Goal: Information Seeking & Learning: Learn about a topic

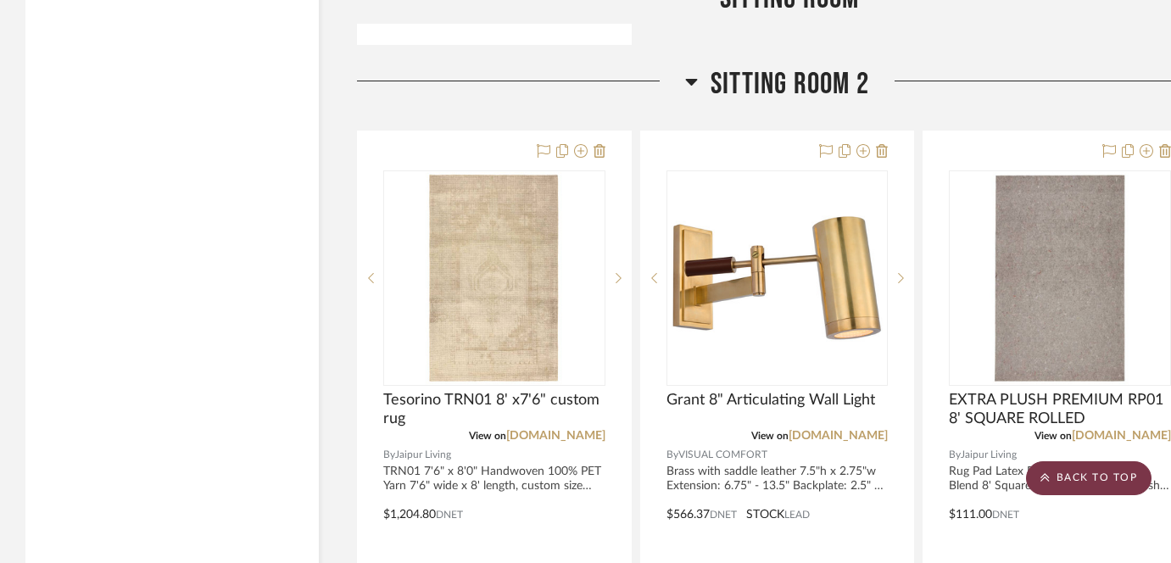
click at [1058, 470] on scroll-to-top-button "BACK TO TOP" at bounding box center [1089, 478] width 126 height 34
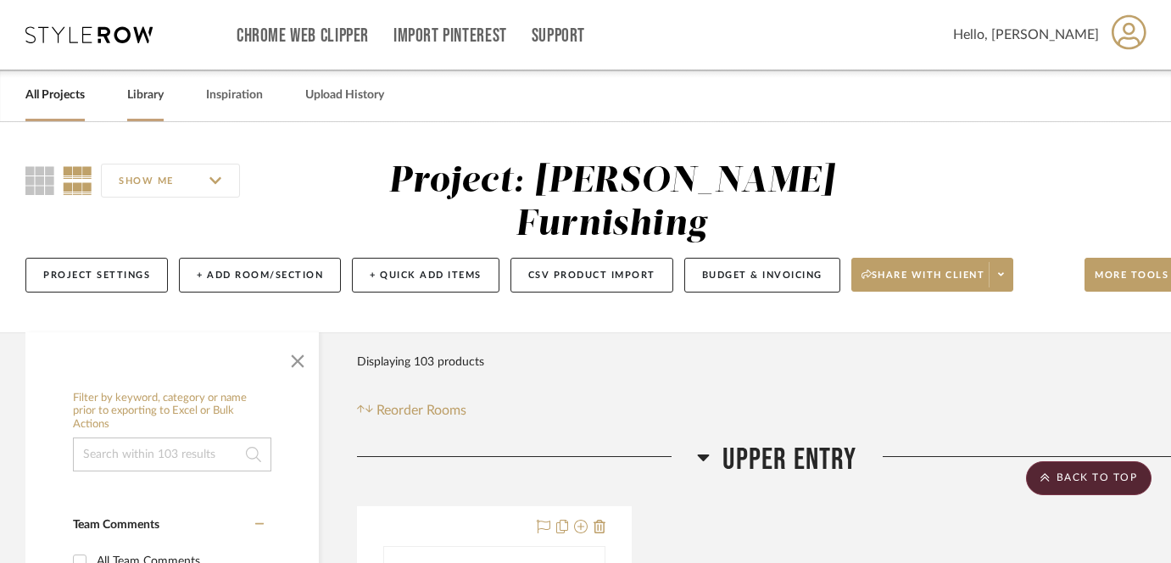
click at [143, 95] on link "Library" at bounding box center [145, 95] width 36 height 23
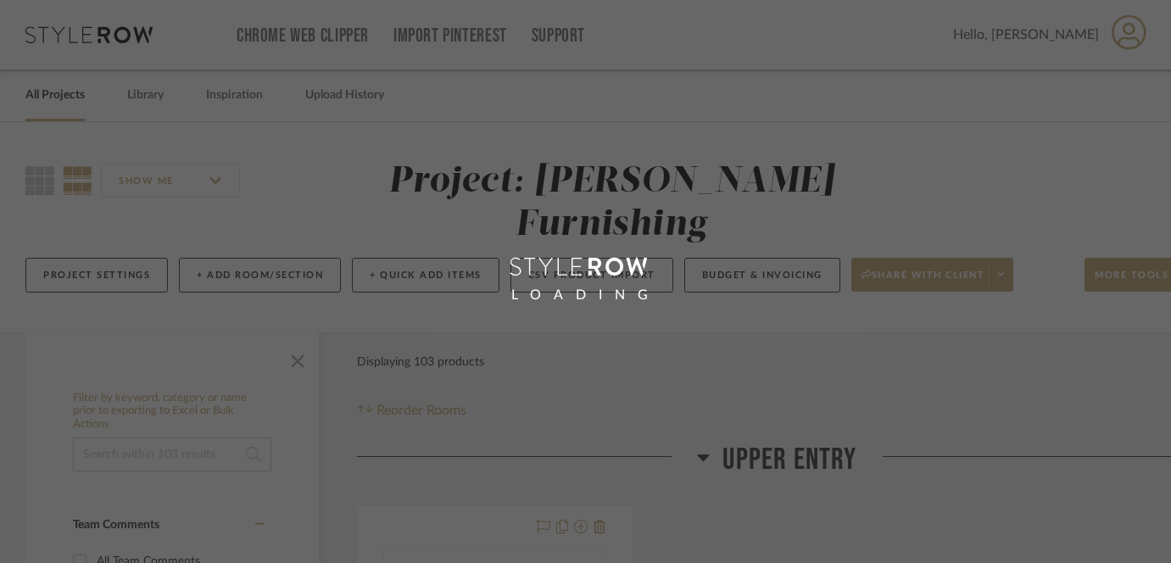
click at [52, 95] on div "LOADING" at bounding box center [585, 281] width 1171 height 563
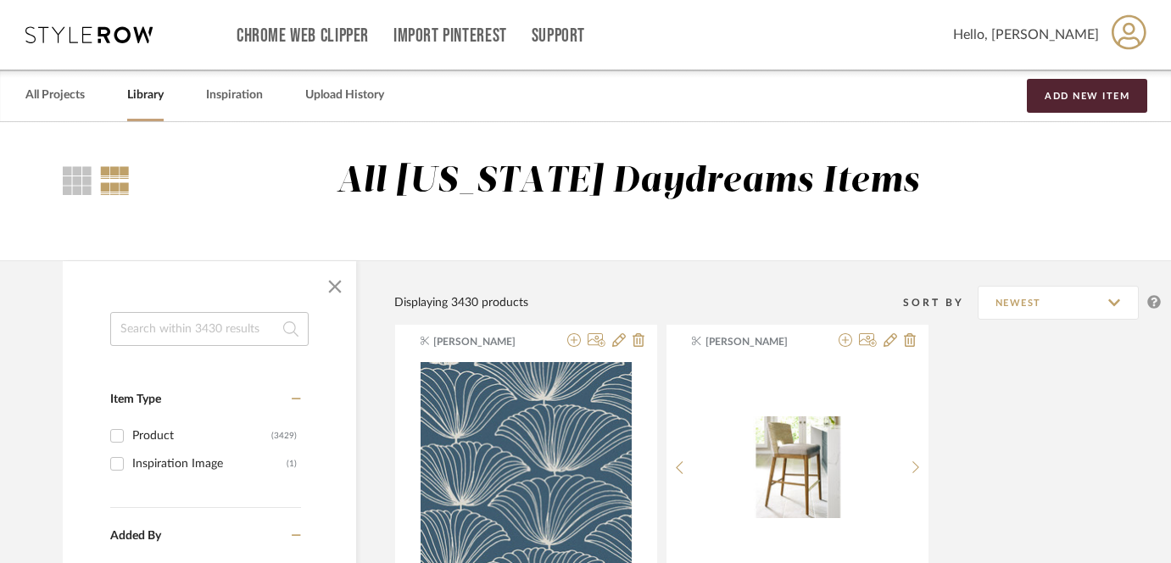
click at [52, 95] on link "All Projects" at bounding box center [54, 95] width 59 height 23
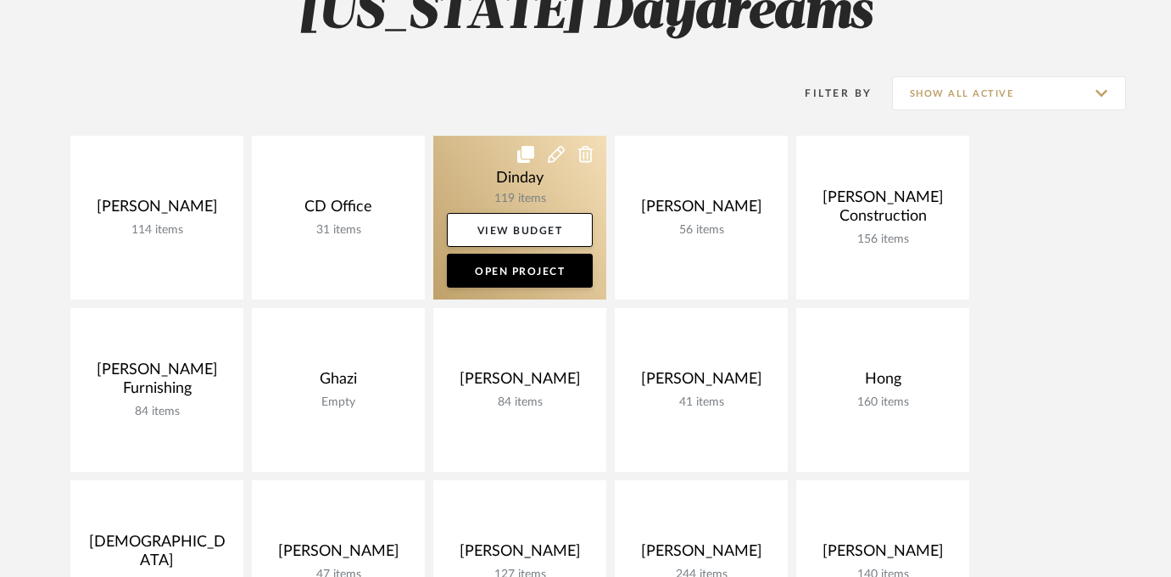
scroll to position [208, 0]
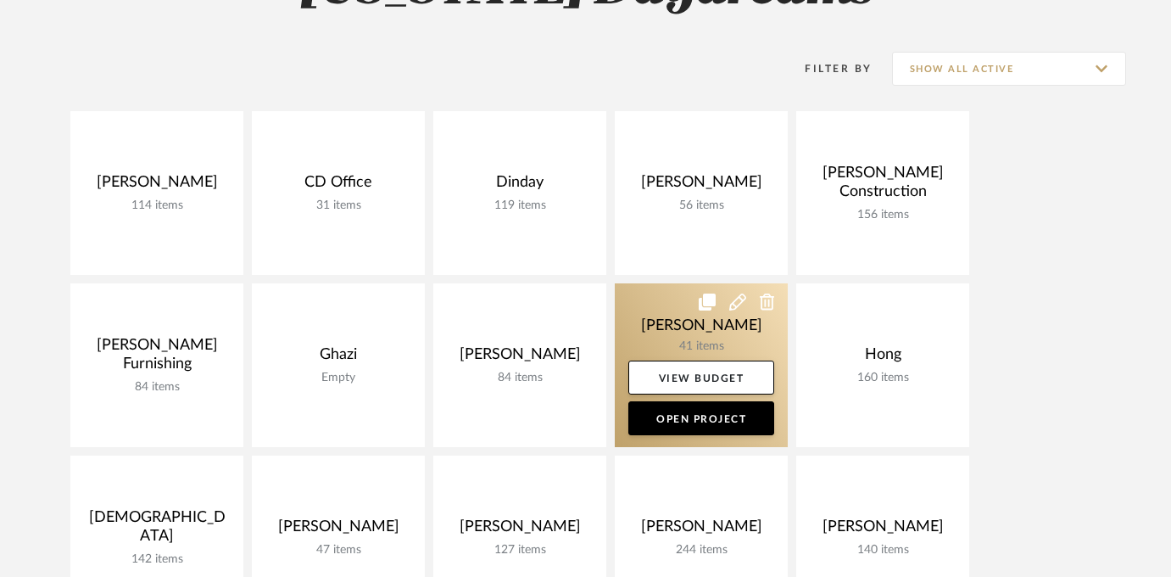
click at [690, 324] on link at bounding box center [701, 365] width 173 height 164
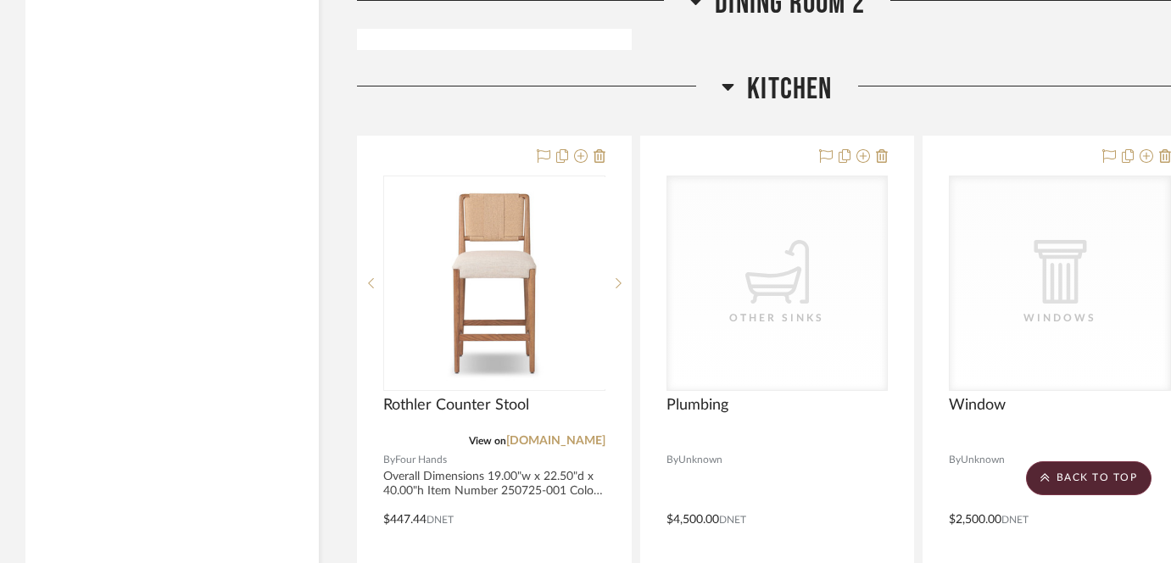
scroll to position [3000, 0]
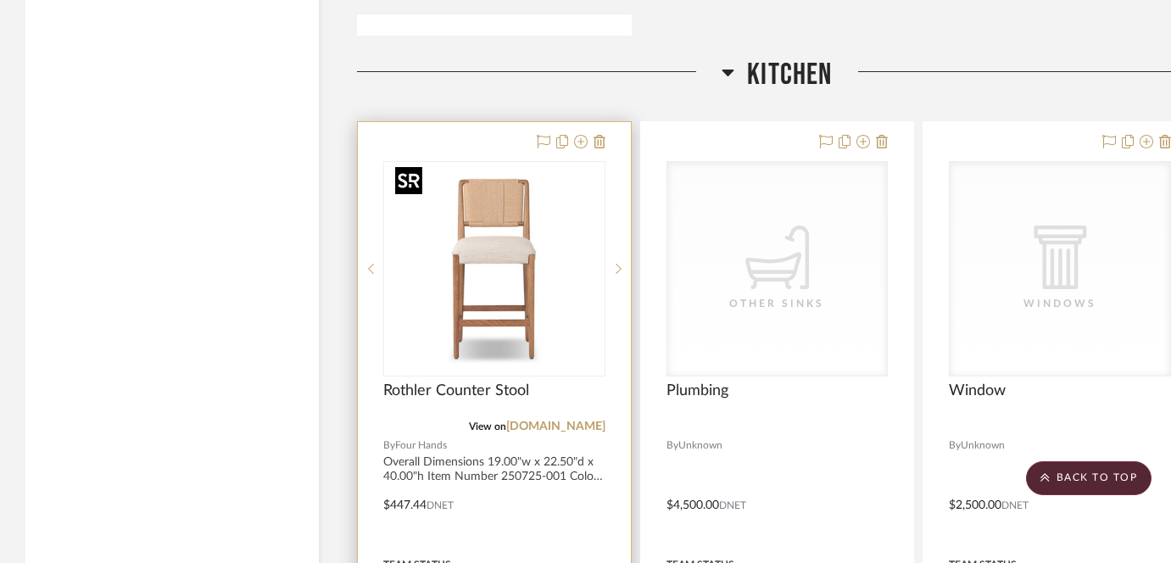
click at [519, 228] on img "0" at bounding box center [494, 269] width 212 height 212
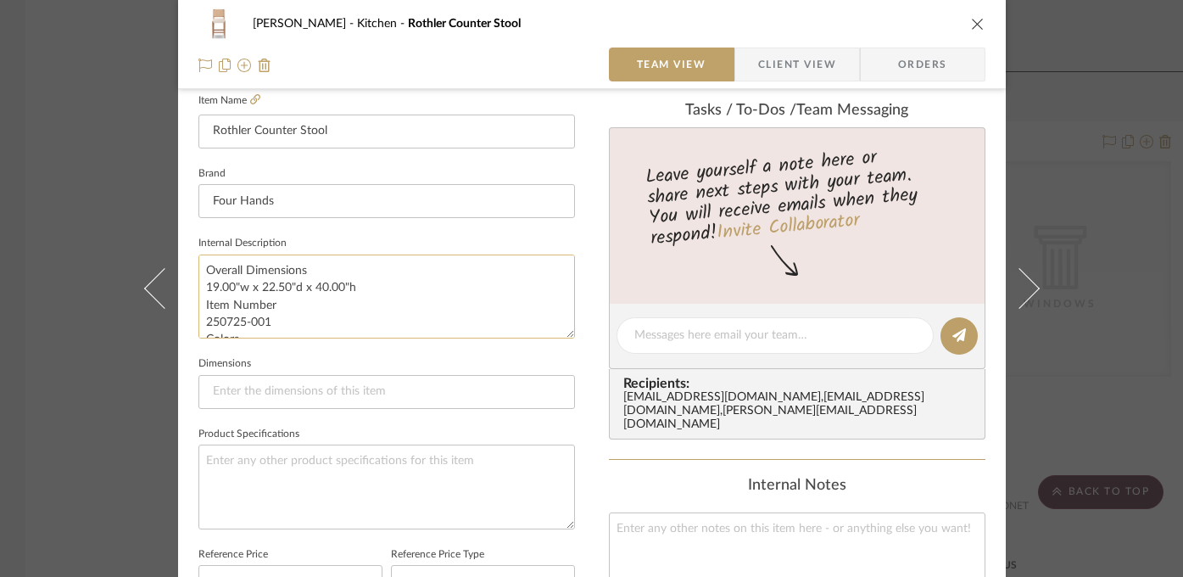
scroll to position [464, 0]
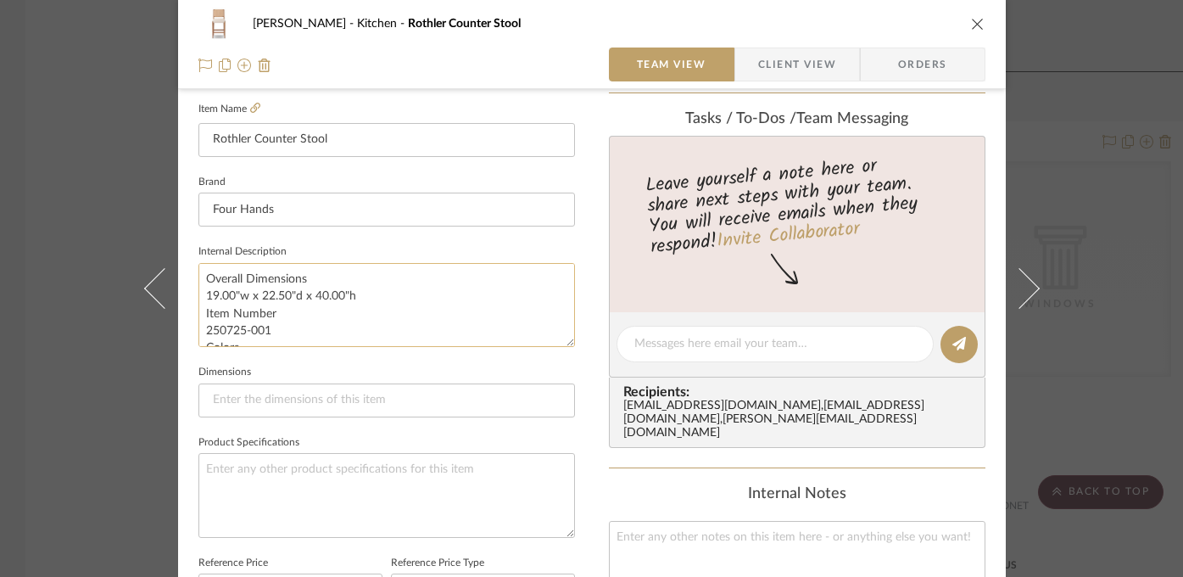
click at [322, 296] on textarea "Overall Dimensions 19.00"w x 22.50"d x 40.00"h Item Number 250725-001 Colors [P…" at bounding box center [386, 305] width 377 height 84
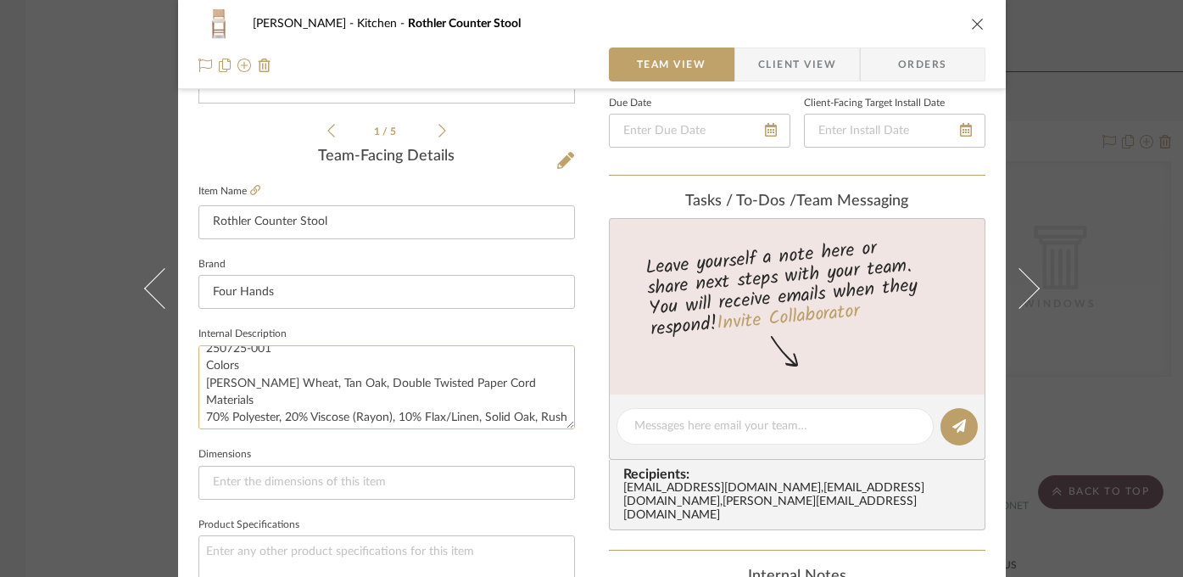
scroll to position [69, 0]
click at [310, 375] on textarea "Overall Dimensions 19.00"w x 22.50"d x 40.00"h Item Number 250725-001 Colors [P…" at bounding box center [386, 387] width 377 height 84
click at [305, 375] on textarea "Overall Dimensions 19.00"w x 22.50"d x 40.00"h Item Number 250725-001 Colors [P…" at bounding box center [386, 387] width 377 height 84
drag, startPoint x: 324, startPoint y: 378, endPoint x: 463, endPoint y: 382, distance: 139.1
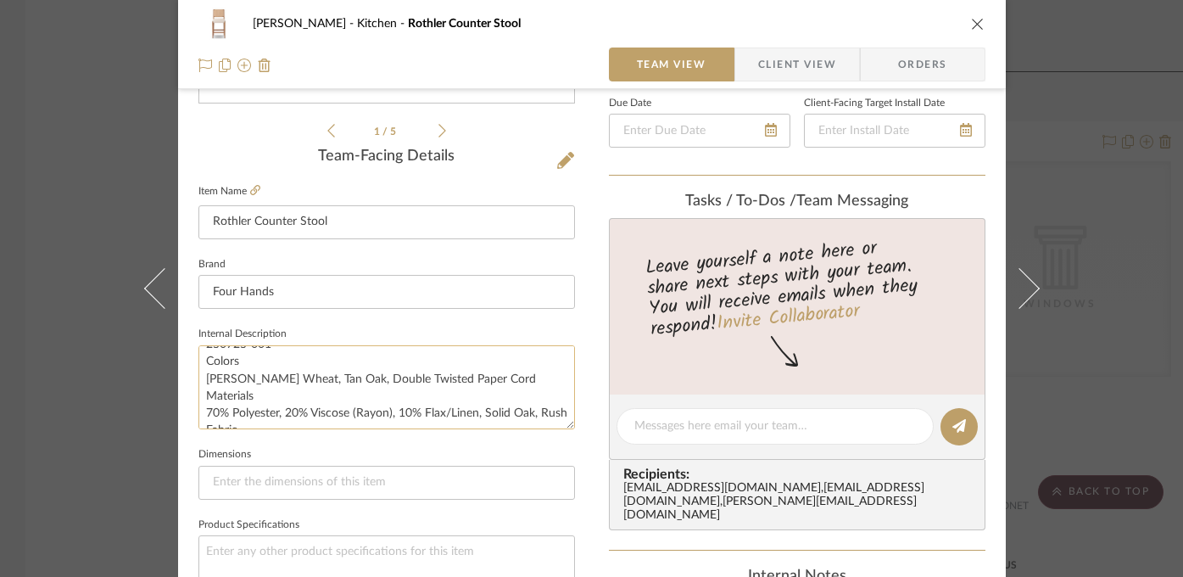
click at [463, 382] on textarea "Overall Dimensions 19.00"w x 22.50"d x 40.00"h Item Number 250725-001 Colors [P…" at bounding box center [386, 387] width 377 height 84
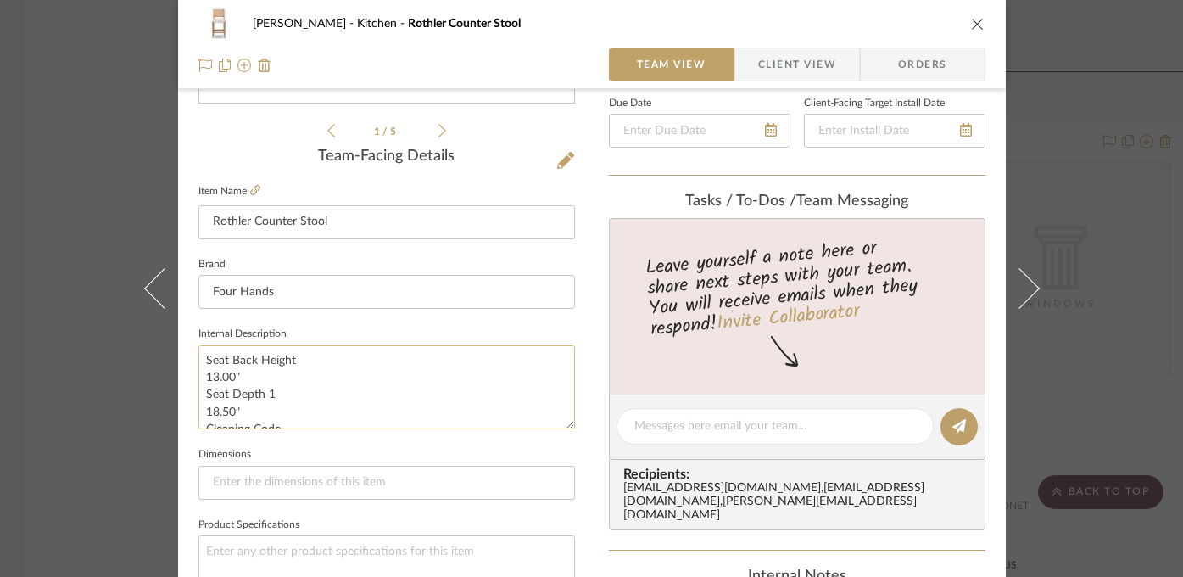
scroll to position [343, 0]
click at [69, 432] on div "[PERSON_NAME] Kitchen Rothler Counter Stool Team View Client View Orders 1 / 5 …" at bounding box center [591, 288] width 1183 height 577
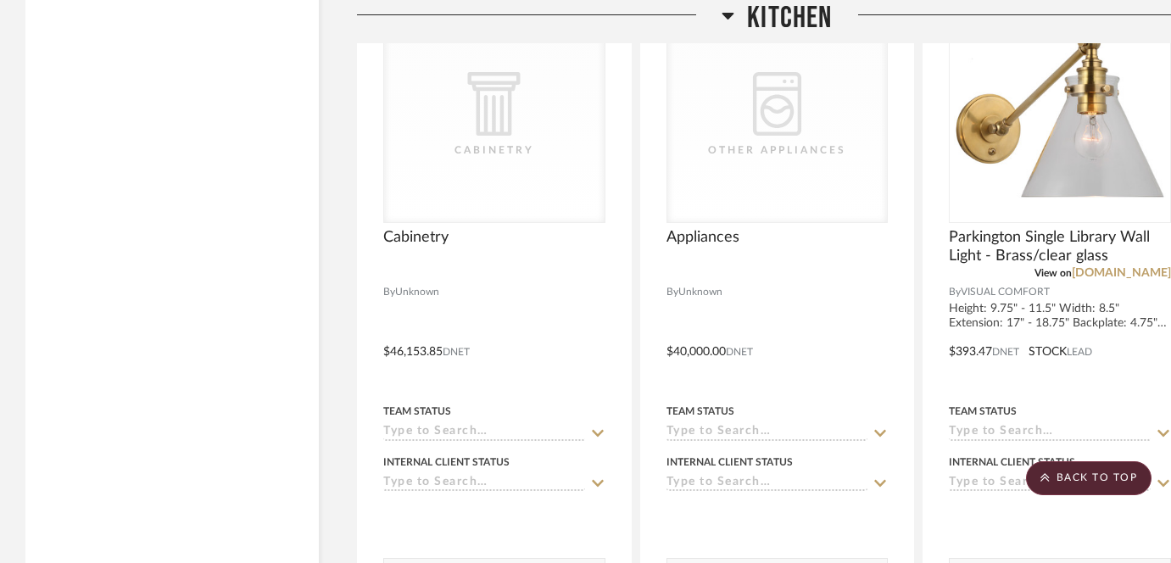
scroll to position [3966, 0]
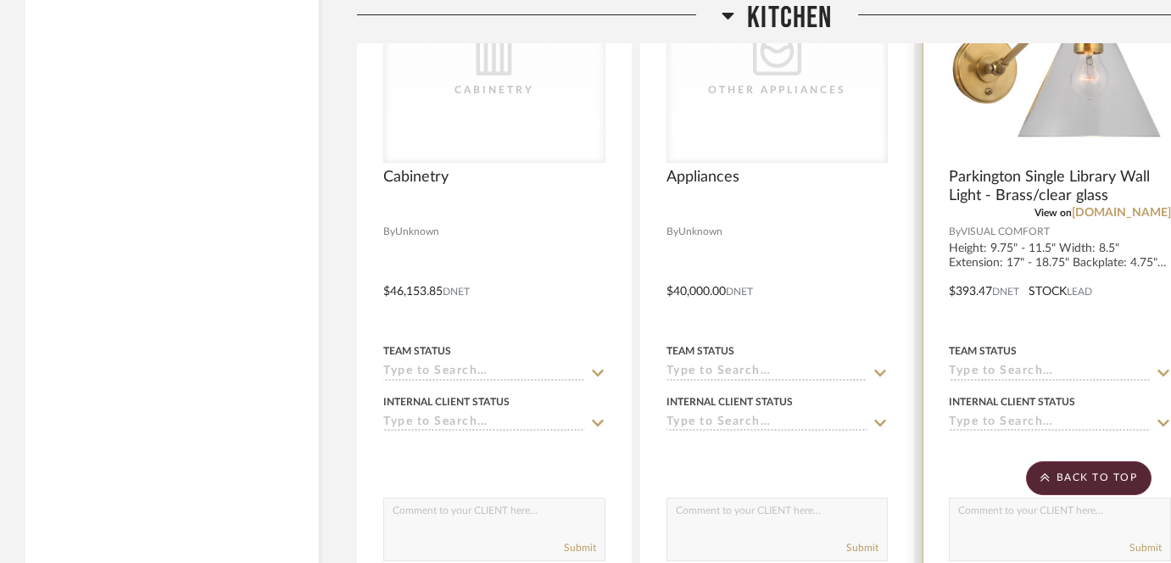
click at [0, 0] on img at bounding box center [0, 0] width 0 height 0
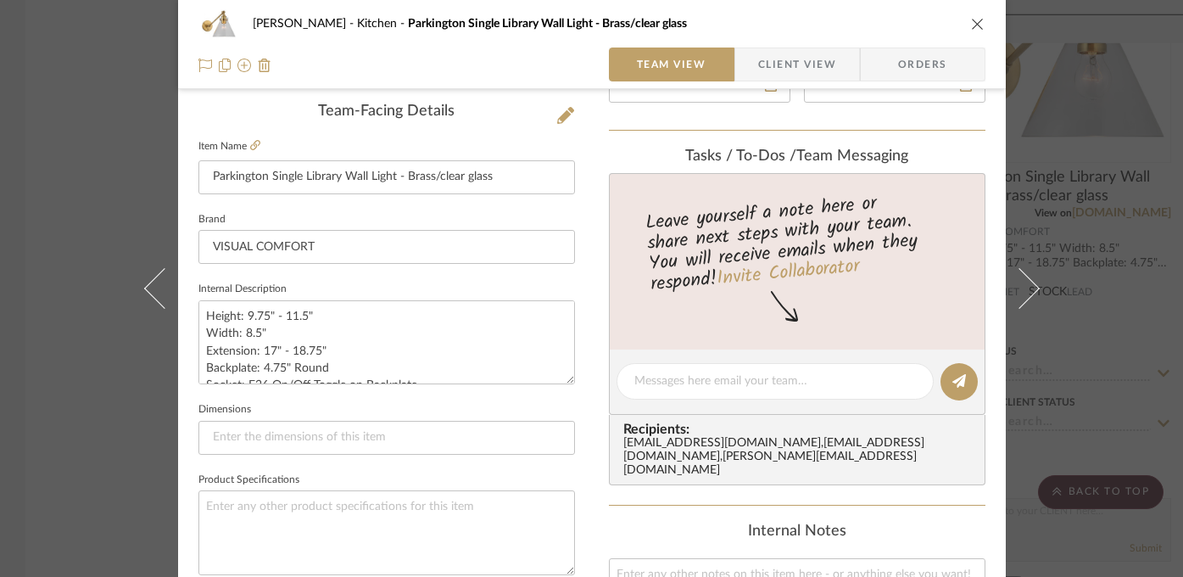
scroll to position [428, 0]
drag, startPoint x: 404, startPoint y: 176, endPoint x: 495, endPoint y: 177, distance: 91.6
click at [495, 177] on input "Parkington Single Library Wall Light - Brass/clear glass" at bounding box center [386, 176] width 377 height 34
drag, startPoint x: 316, startPoint y: 310, endPoint x: 243, endPoint y: 315, distance: 73.1
click at [243, 315] on textarea "Height: 9.75" - 11.5" Width: 8.5" Extension: 17" - 18.75" Backplate: 4.75" Roun…" at bounding box center [386, 341] width 377 height 84
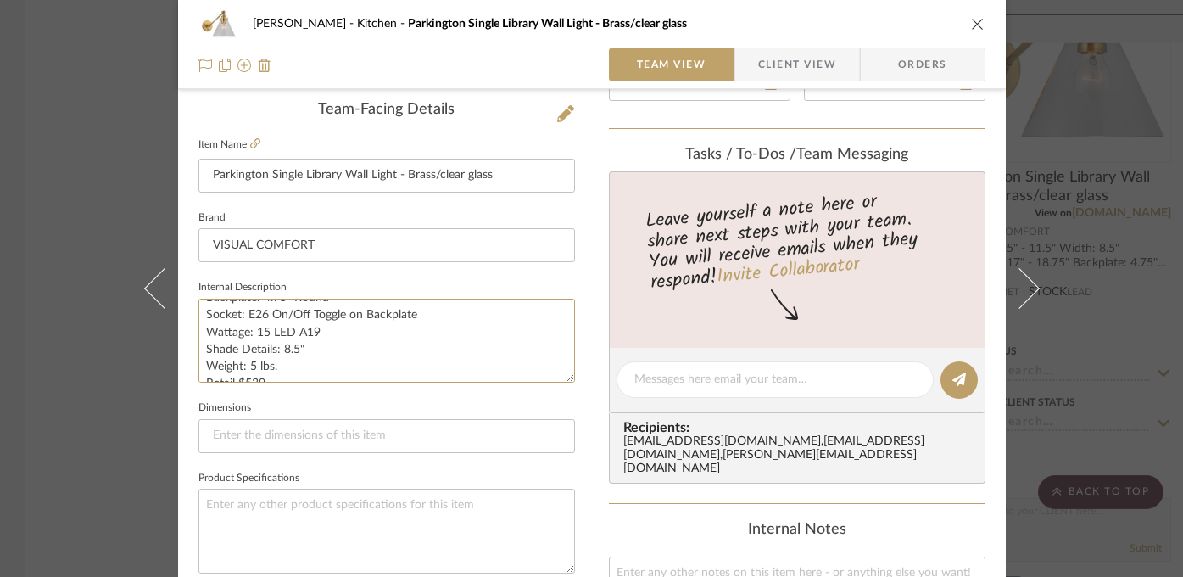
scroll to position [67, 0]
click at [84, 392] on div "[PERSON_NAME] Kitchen Parkington Single Library Wall Light - Brass/clear glass …" at bounding box center [591, 288] width 1183 height 577
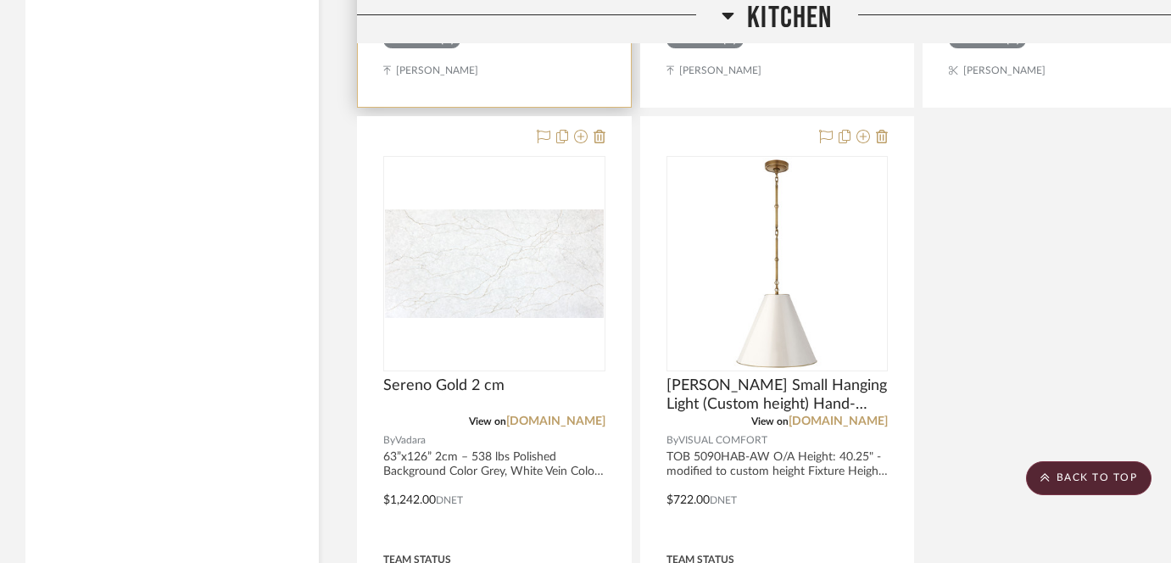
scroll to position [4546, 0]
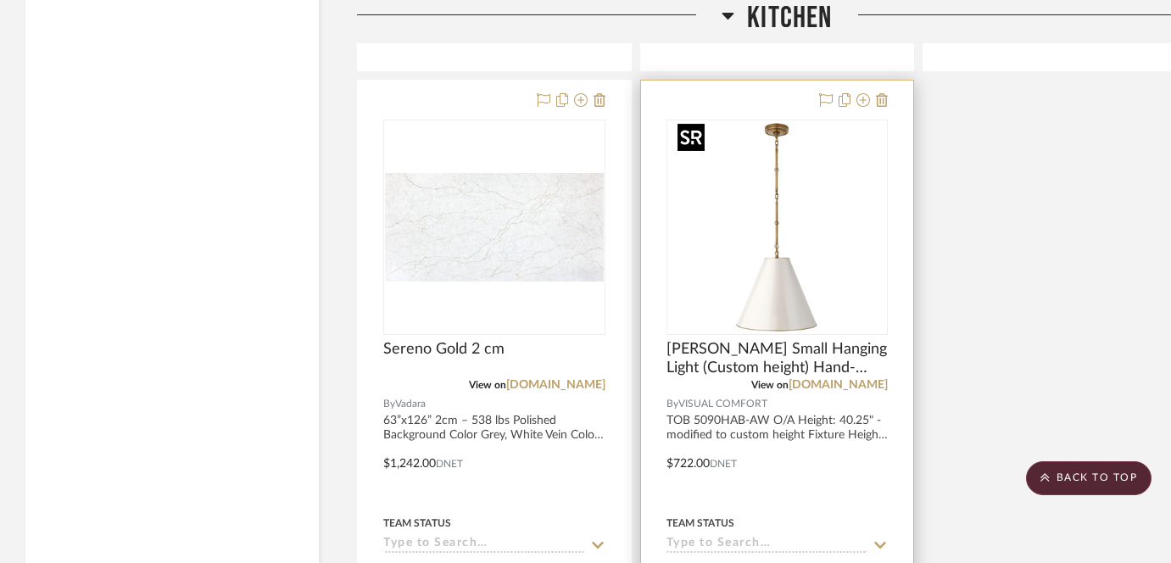
click at [0, 0] on img at bounding box center [0, 0] width 0 height 0
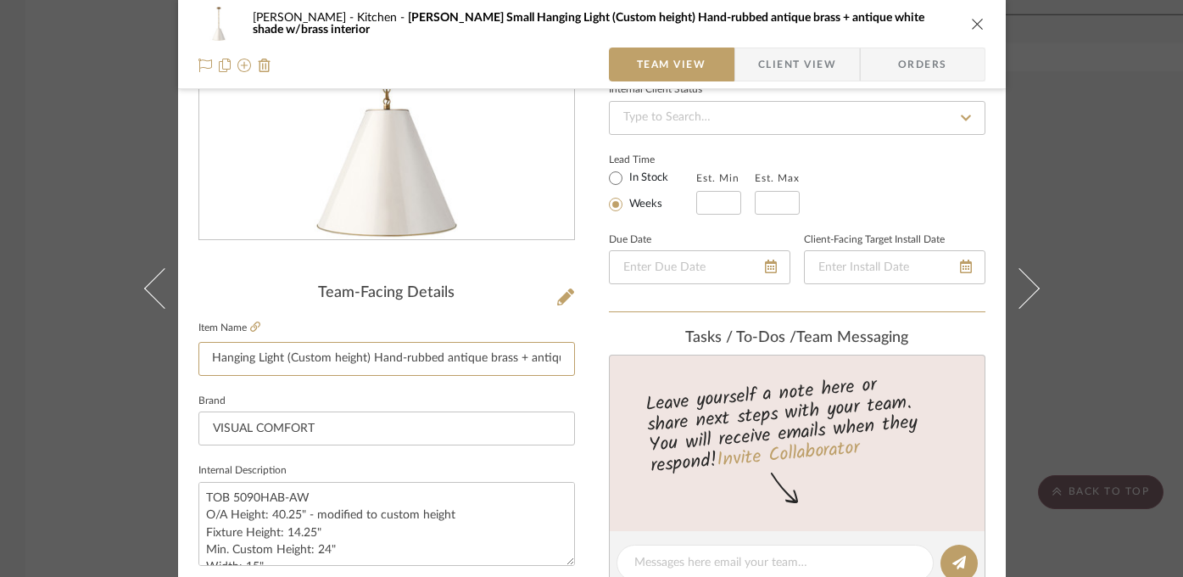
scroll to position [0, 243]
drag, startPoint x: 422, startPoint y: 359, endPoint x: 575, endPoint y: 361, distance: 152.7
click at [575, 361] on div "[PERSON_NAME] Kitchen [PERSON_NAME] Small Hanging Light (Custom height) Hand-ru…" at bounding box center [592, 551] width 828 height 1566
click at [448, 354] on input "[PERSON_NAME] Small Hanging Light (Custom height) Hand-rubbed antique brass + a…" at bounding box center [386, 359] width 377 height 34
drag, startPoint x: 280, startPoint y: 361, endPoint x: 467, endPoint y: 361, distance: 187.4
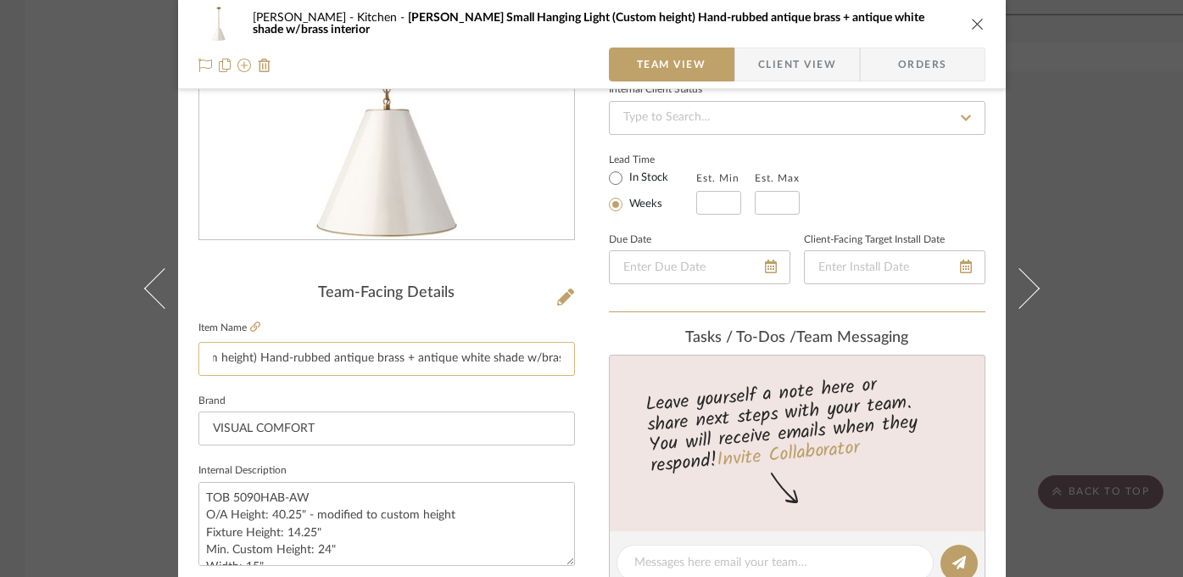
click at [467, 361] on input "[PERSON_NAME] Small Hanging Light (Custom height) Hand-rubbed antique brass + a…" at bounding box center [386, 359] width 377 height 34
drag, startPoint x: 555, startPoint y: 358, endPoint x: 282, endPoint y: 360, distance: 272.2
click at [282, 360] on input "[PERSON_NAME] Small Hanging Light (Custom height) Hand-rubbed antique brass + a…" at bounding box center [386, 359] width 377 height 34
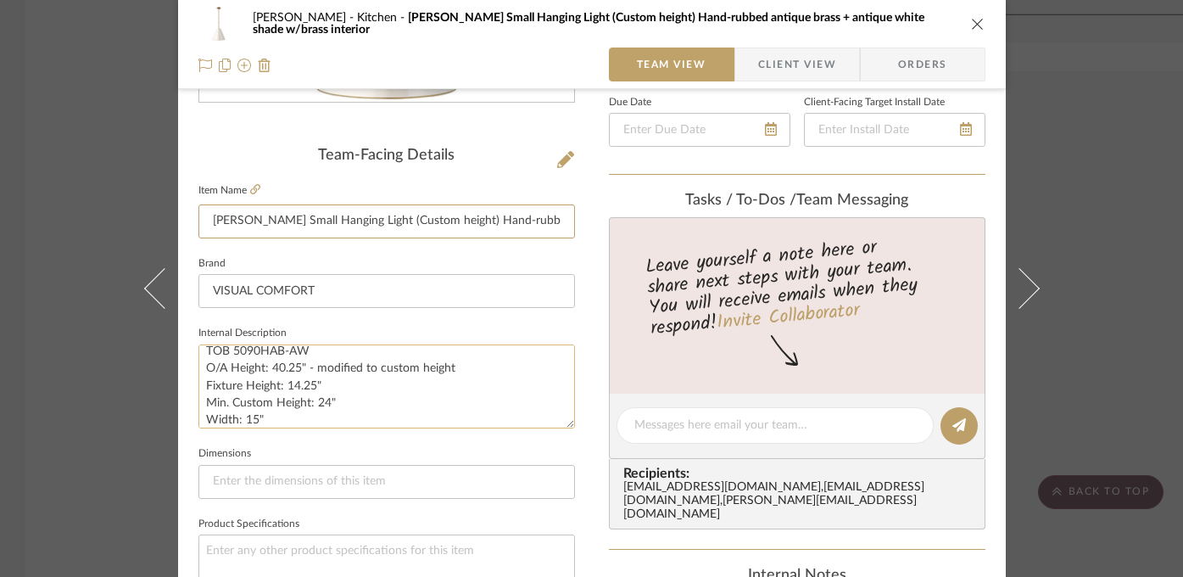
scroll to position [13, 0]
drag, startPoint x: 265, startPoint y: 419, endPoint x: 196, endPoint y: 377, distance: 80.7
click at [198, 377] on textarea "TOB 5090HAB-AW O/A Height: 40.25" - modified to custom height Fixture Height: 1…" at bounding box center [386, 386] width 377 height 84
click at [1103, 181] on div "[PERSON_NAME] Kitchen [PERSON_NAME] Small Hanging Light (Custom height) Hand-ru…" at bounding box center [591, 288] width 1183 height 577
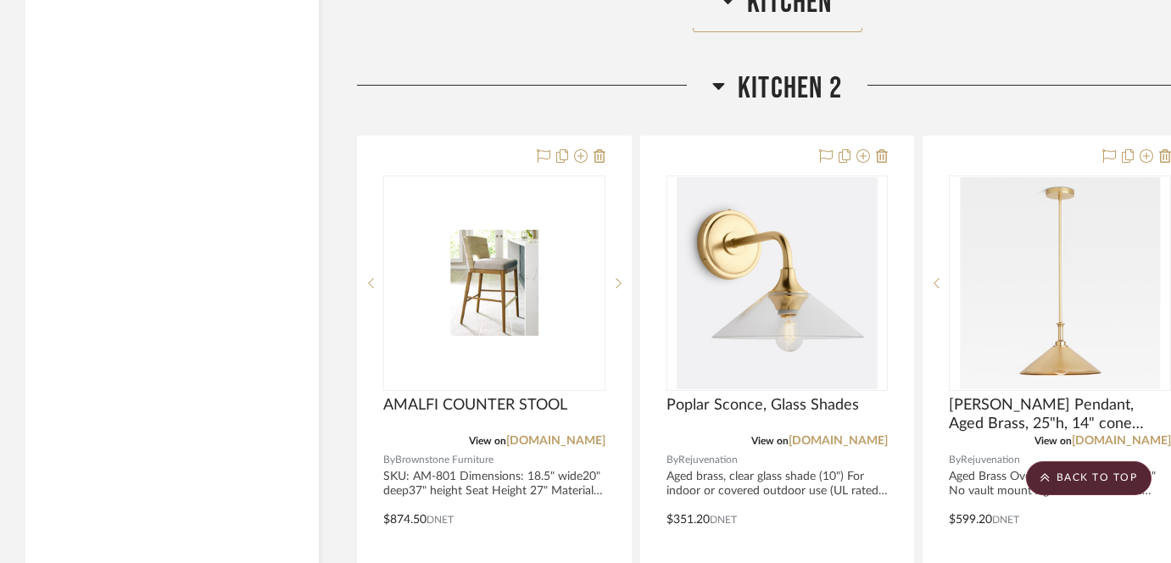
scroll to position [5392, 0]
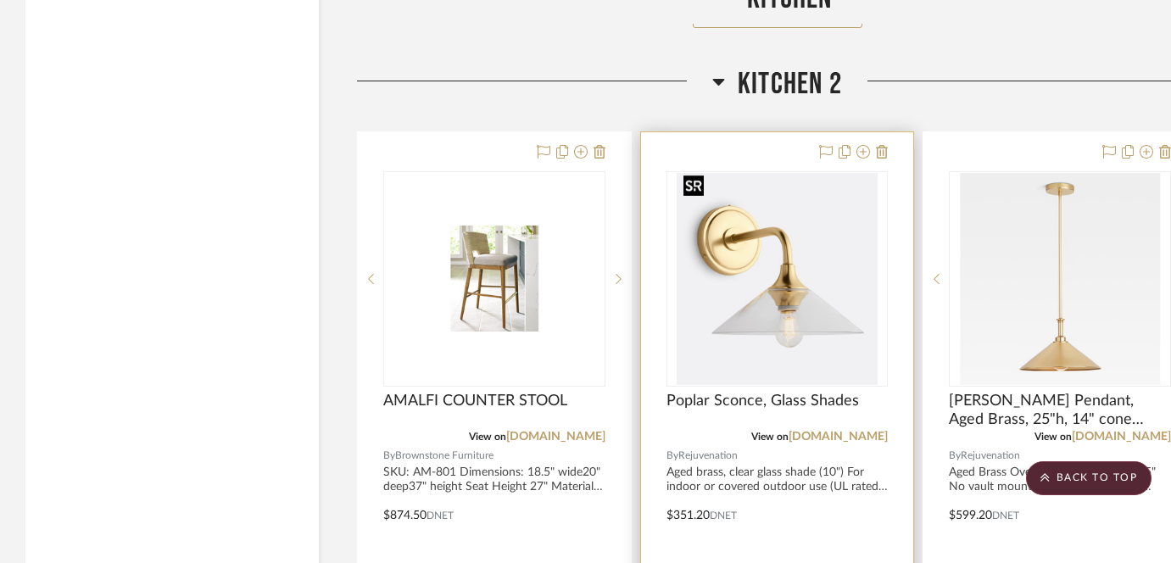
click at [761, 291] on div at bounding box center [778, 278] width 222 height 215
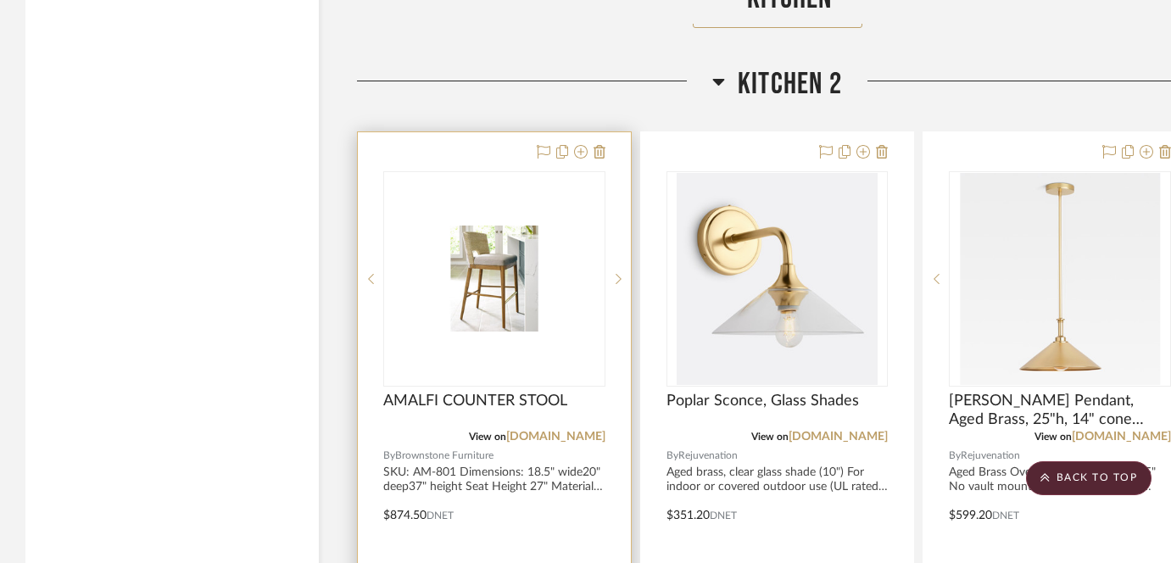
click at [483, 295] on div at bounding box center [494, 278] width 222 height 215
click at [486, 274] on img "0" at bounding box center [494, 278] width 219 height 105
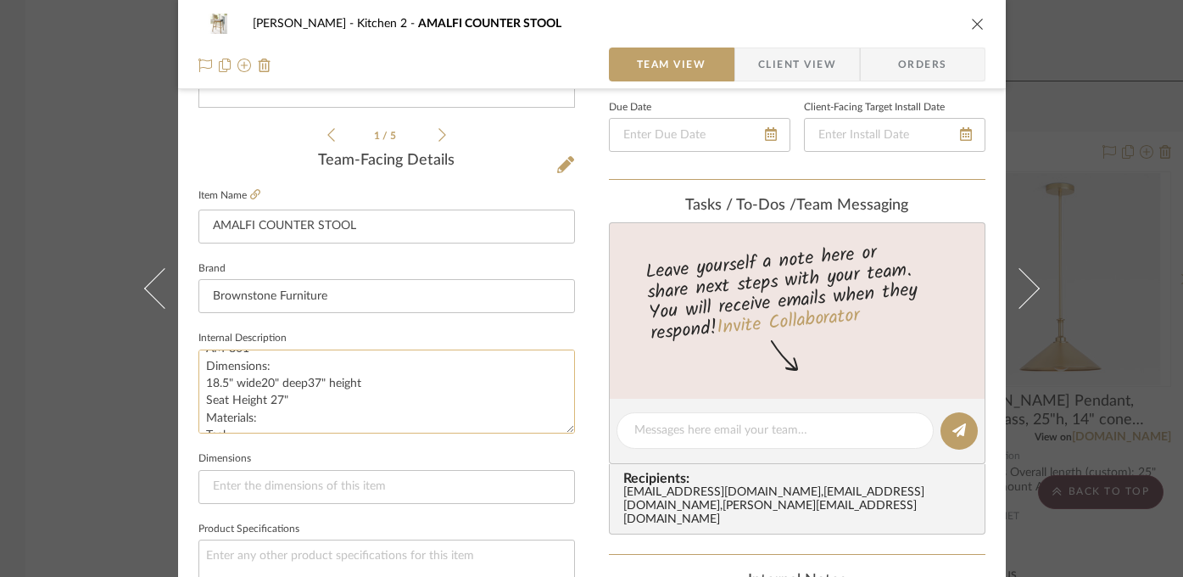
scroll to position [39, 0]
drag, startPoint x: 359, startPoint y: 377, endPoint x: 201, endPoint y: 376, distance: 157.8
click at [201, 376] on textarea "SKU: AM-801 Dimensions: 18.5" wide20" deep37" height Seat Height 27" Materials:…" at bounding box center [386, 391] width 377 height 84
drag, startPoint x: 198, startPoint y: 375, endPoint x: 282, endPoint y: 416, distance: 94.4
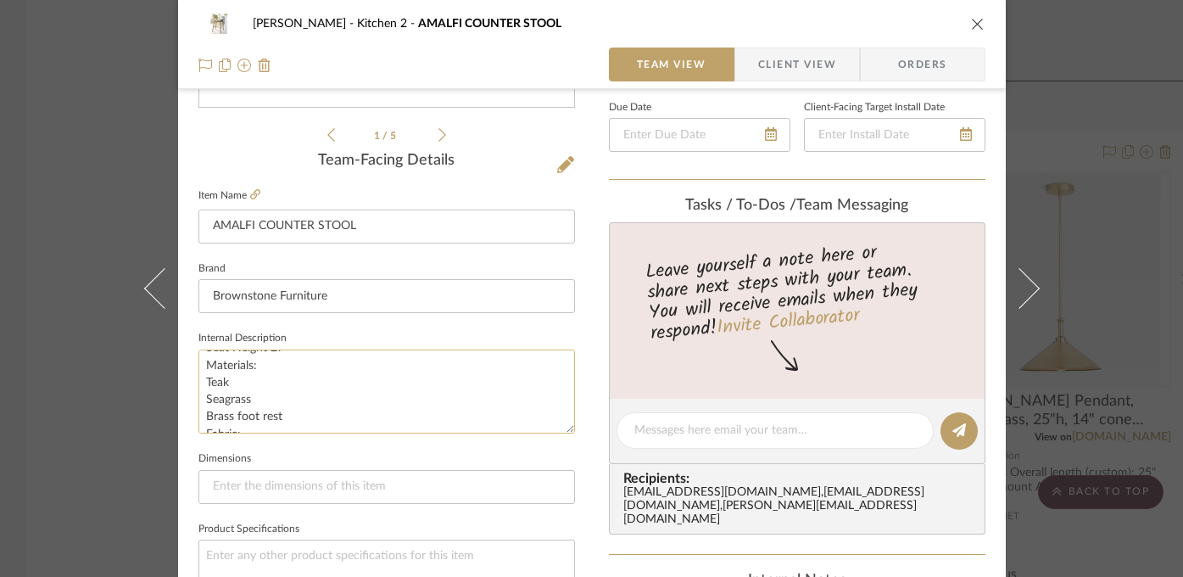
click at [282, 416] on textarea "SKU: AM-801 Dimensions: 18.5" wide20" deep37" height Seat Height 27" Materials:…" at bounding box center [386, 391] width 377 height 84
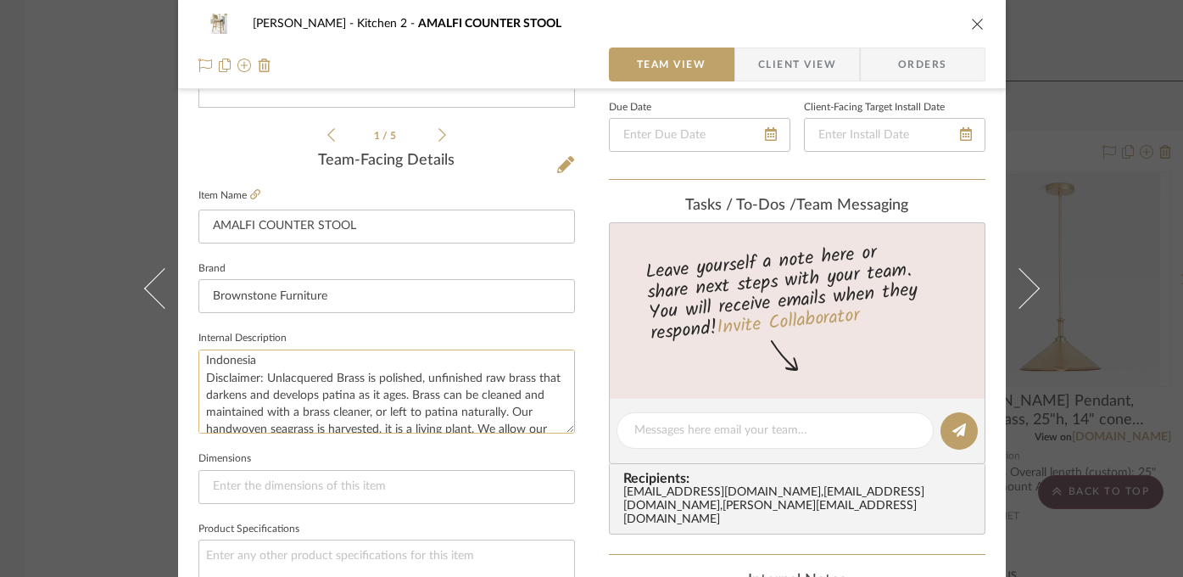
scroll to position [275, 0]
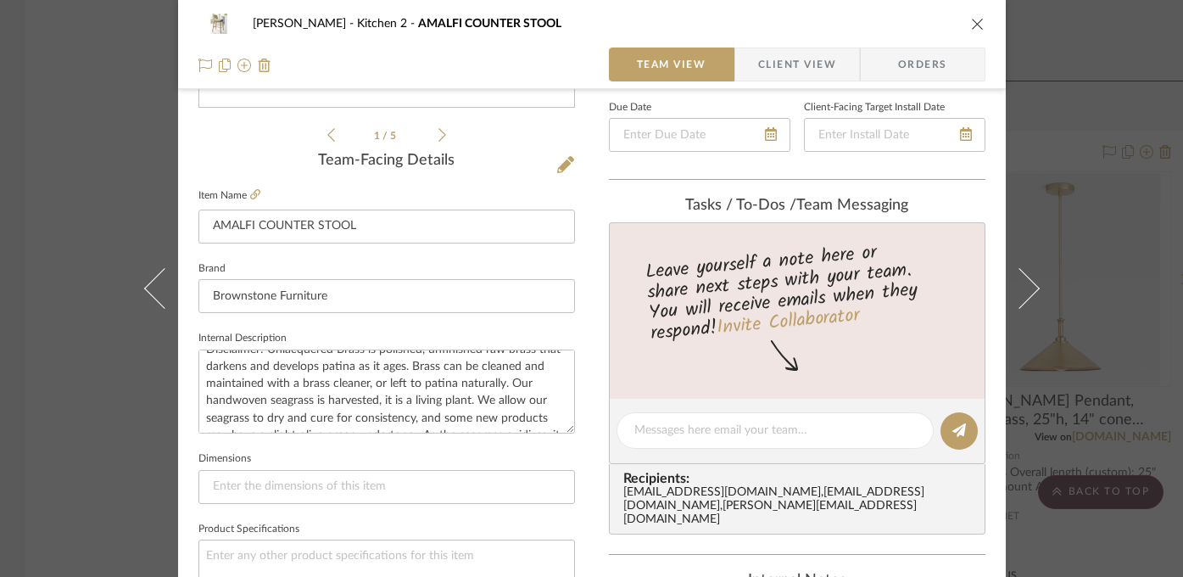
click at [50, 409] on div "[PERSON_NAME] Kitchen 2 AMALFI COUNTER STOOL Team View Client View Orders 1 / 5…" at bounding box center [591, 288] width 1183 height 577
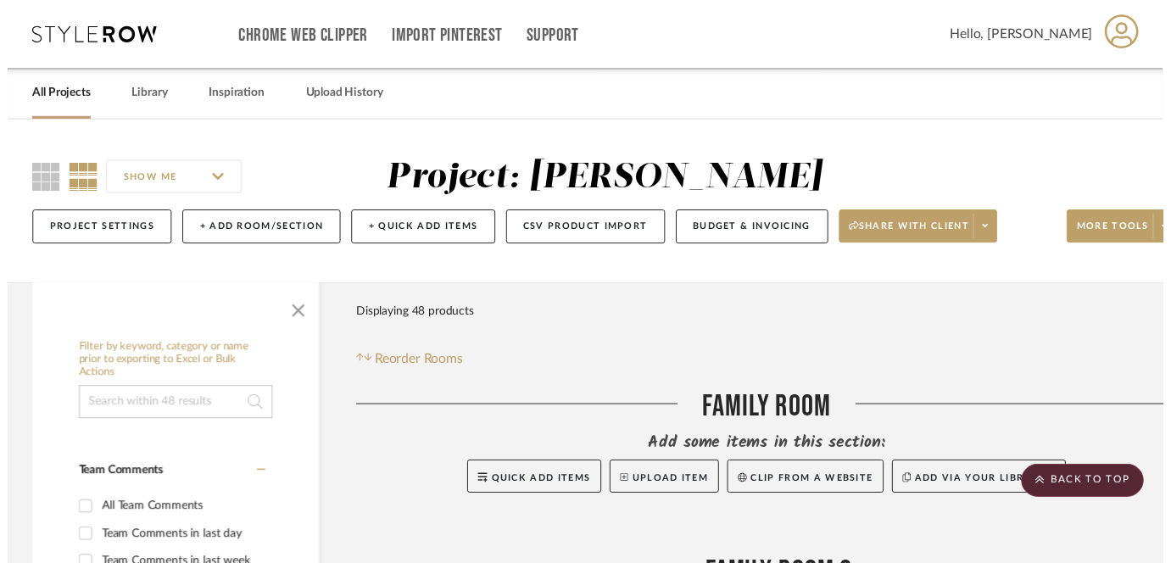
scroll to position [5392, 0]
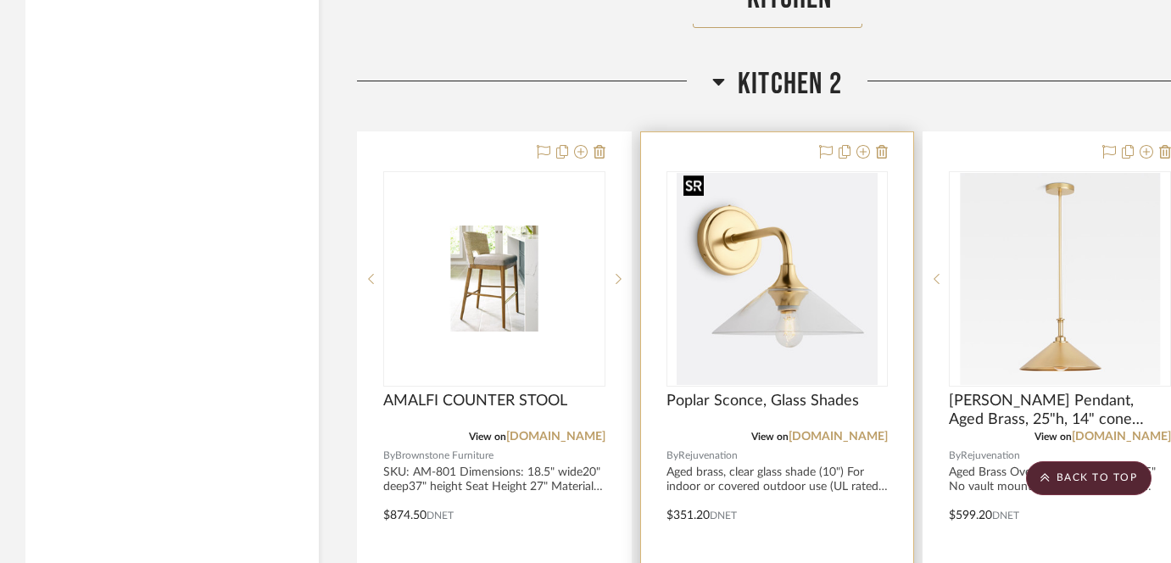
click at [690, 216] on img "0" at bounding box center [777, 279] width 200 height 212
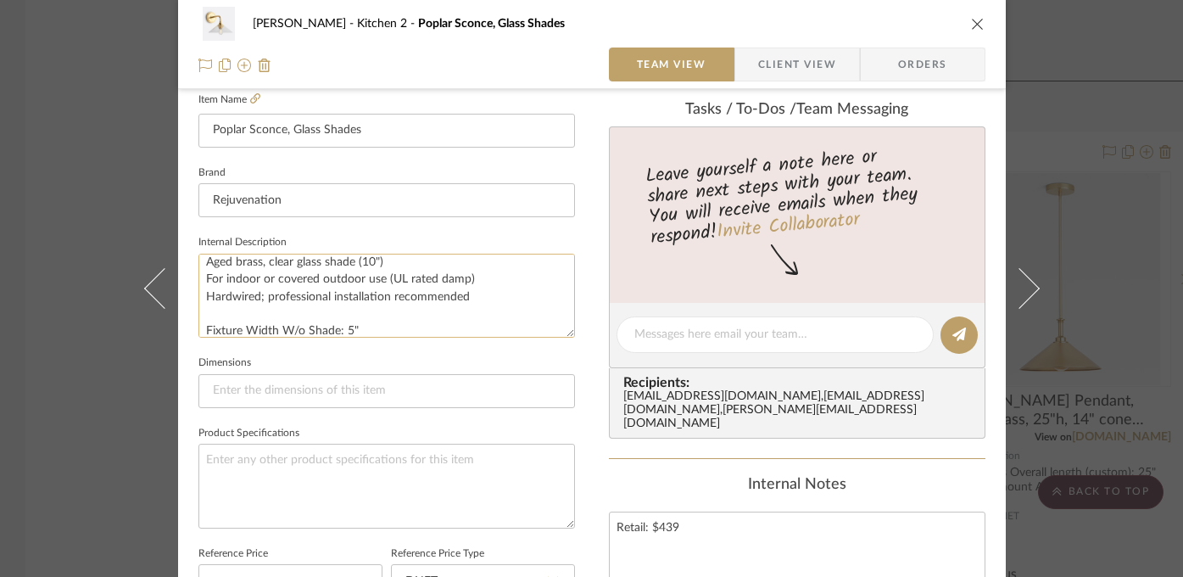
scroll to position [0, 0]
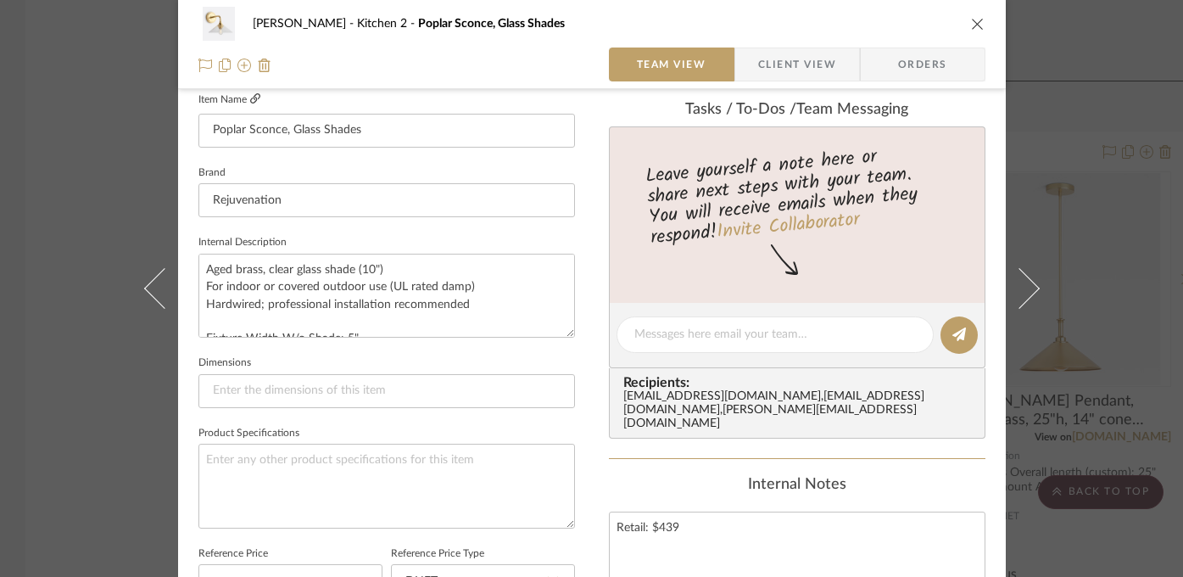
click at [252, 100] on icon at bounding box center [255, 98] width 10 height 10
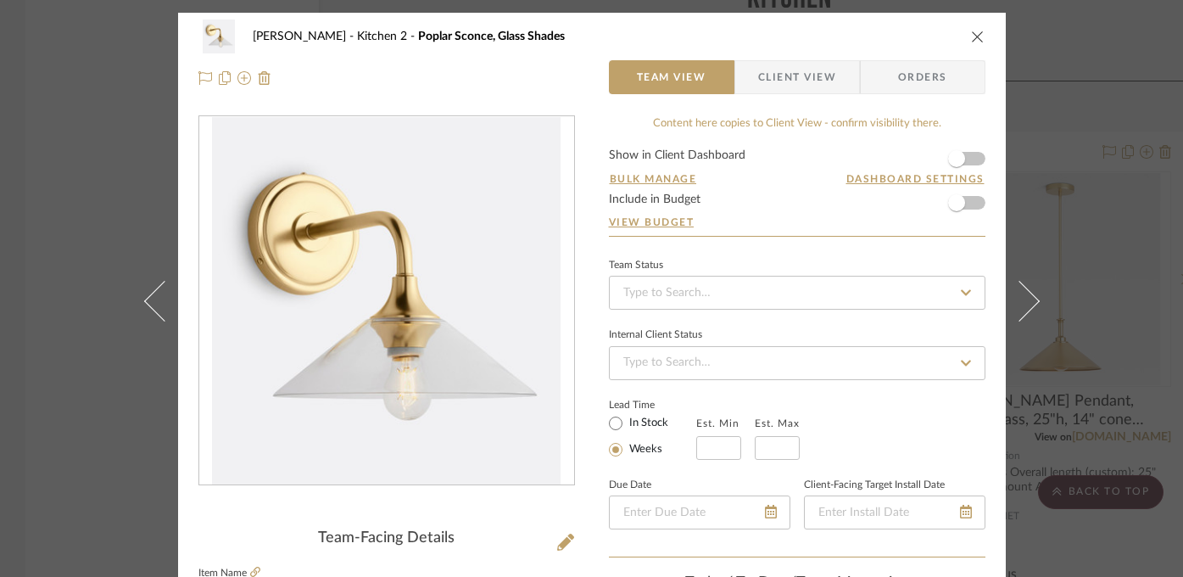
click at [1103, 176] on div "[PERSON_NAME] Kitchen 2 Poplar Sconce, Glass Shades Team View Client View Order…" at bounding box center [591, 288] width 1183 height 577
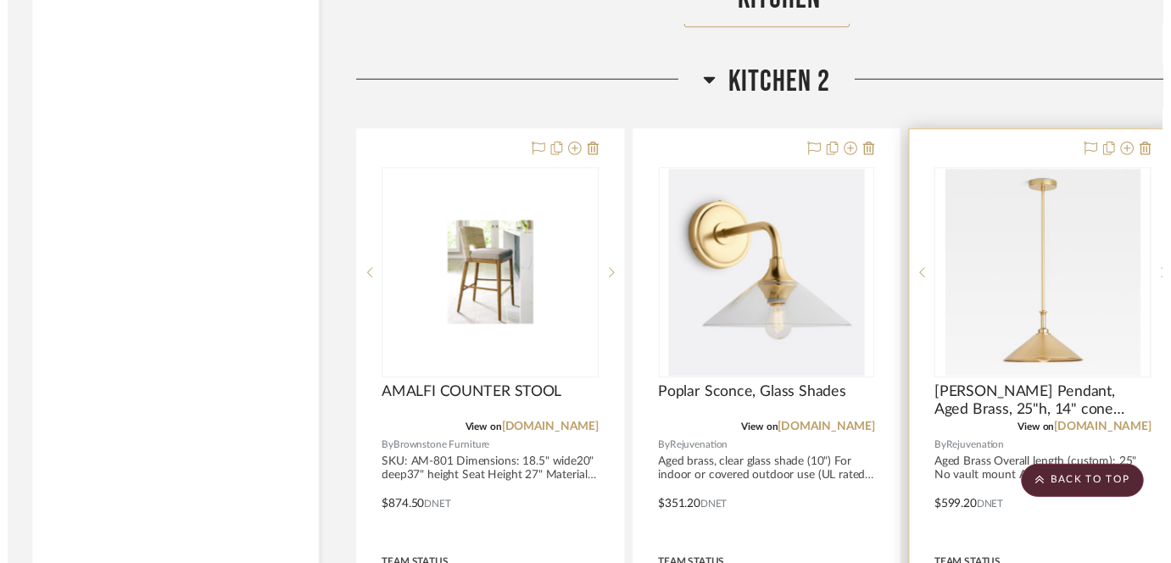
scroll to position [5392, 0]
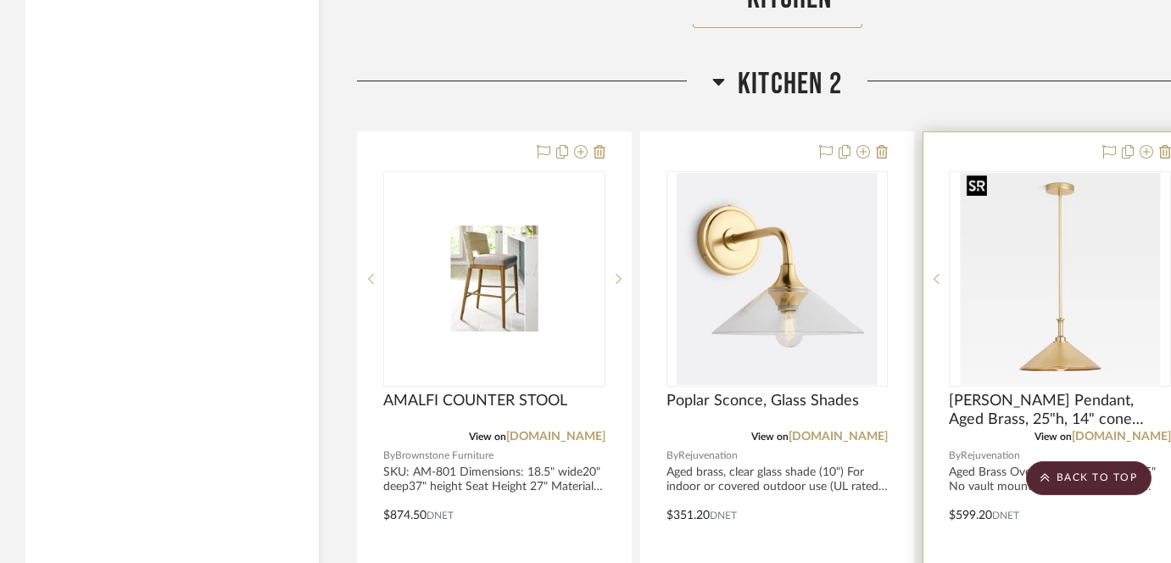
click at [1066, 273] on img "0" at bounding box center [1060, 279] width 200 height 212
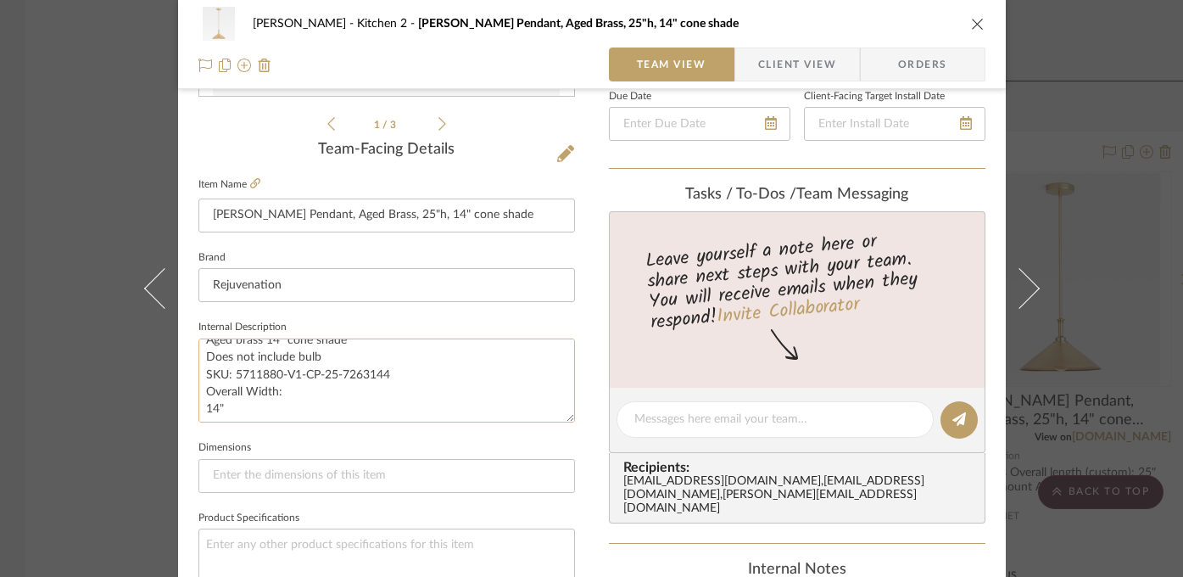
scroll to position [69, 0]
click at [110, 412] on div "[PERSON_NAME] Kitchen 2 [PERSON_NAME] Pendant, Aged Brass, 25"h, 14" cone shade…" at bounding box center [591, 288] width 1183 height 577
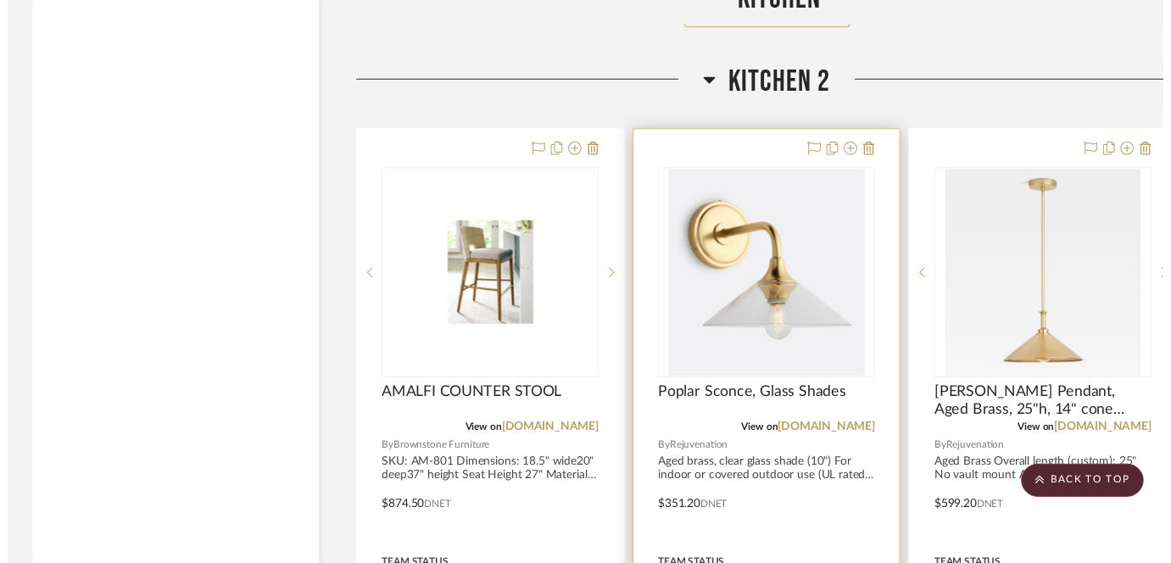
scroll to position [5392, 0]
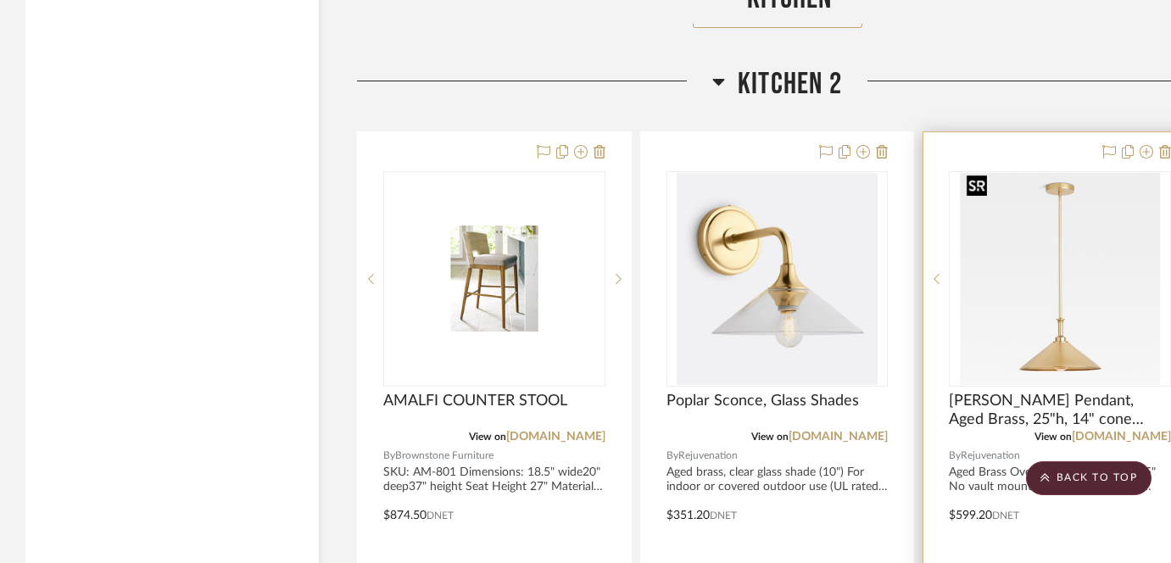
click at [1045, 244] on img "0" at bounding box center [1060, 279] width 200 height 212
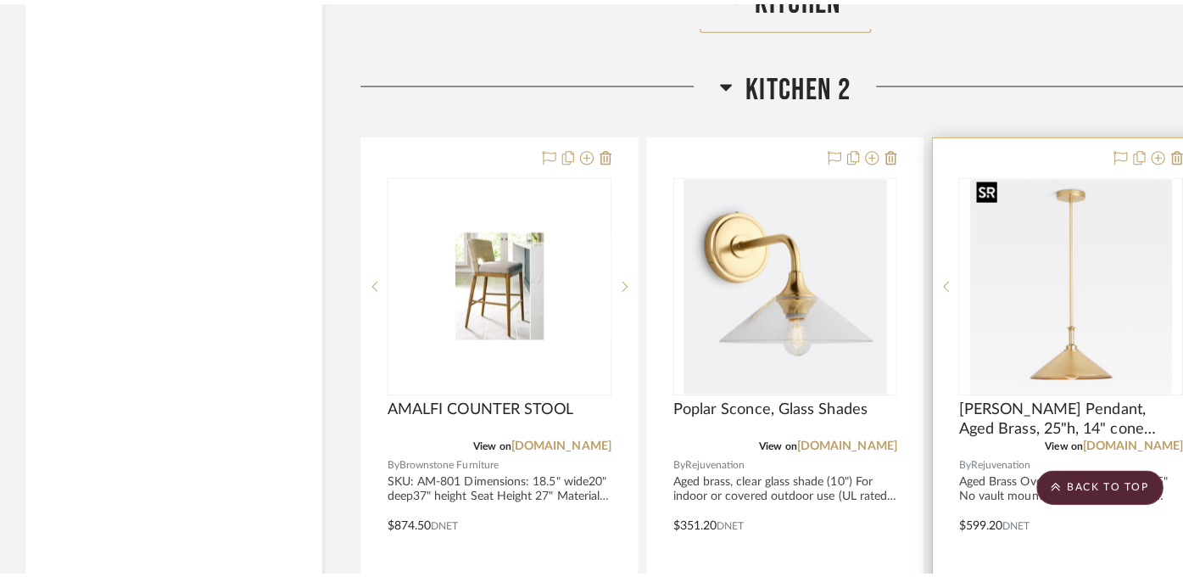
scroll to position [0, 0]
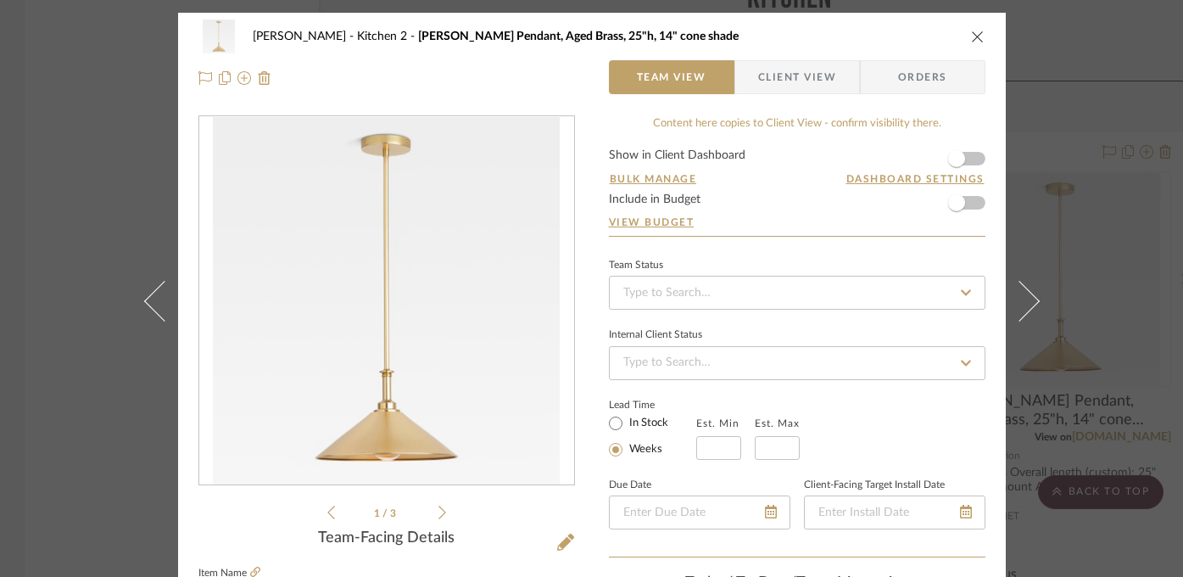
click at [1109, 254] on div "[PERSON_NAME] Kitchen 2 [PERSON_NAME] Pendant, Aged Brass, 25"h, 14" cone shade…" at bounding box center [591, 288] width 1183 height 577
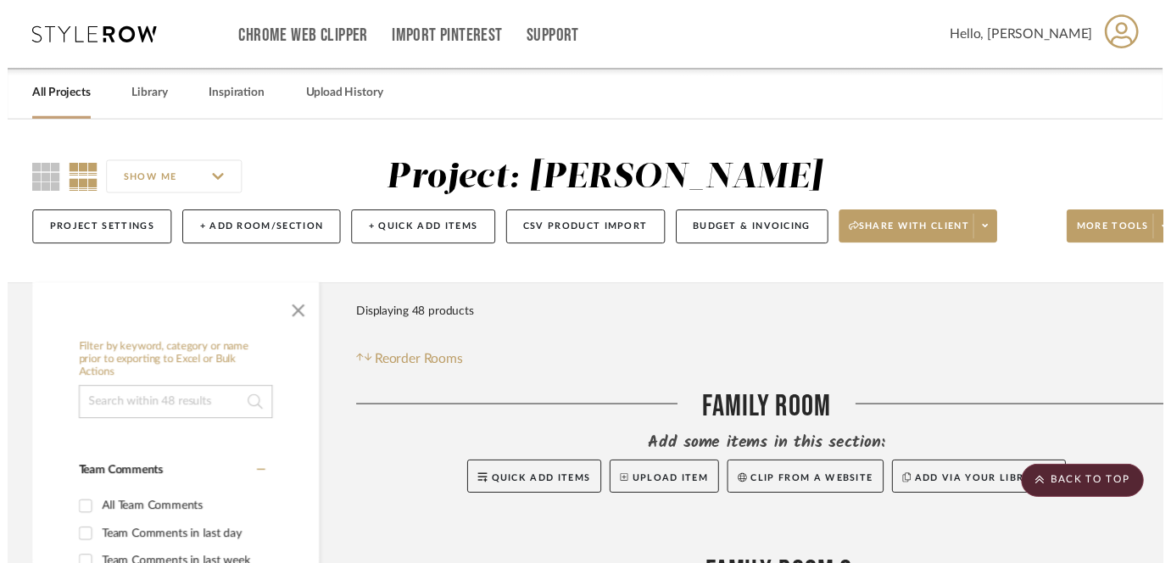
scroll to position [5392, 0]
